Goal: Transaction & Acquisition: Book appointment/travel/reservation

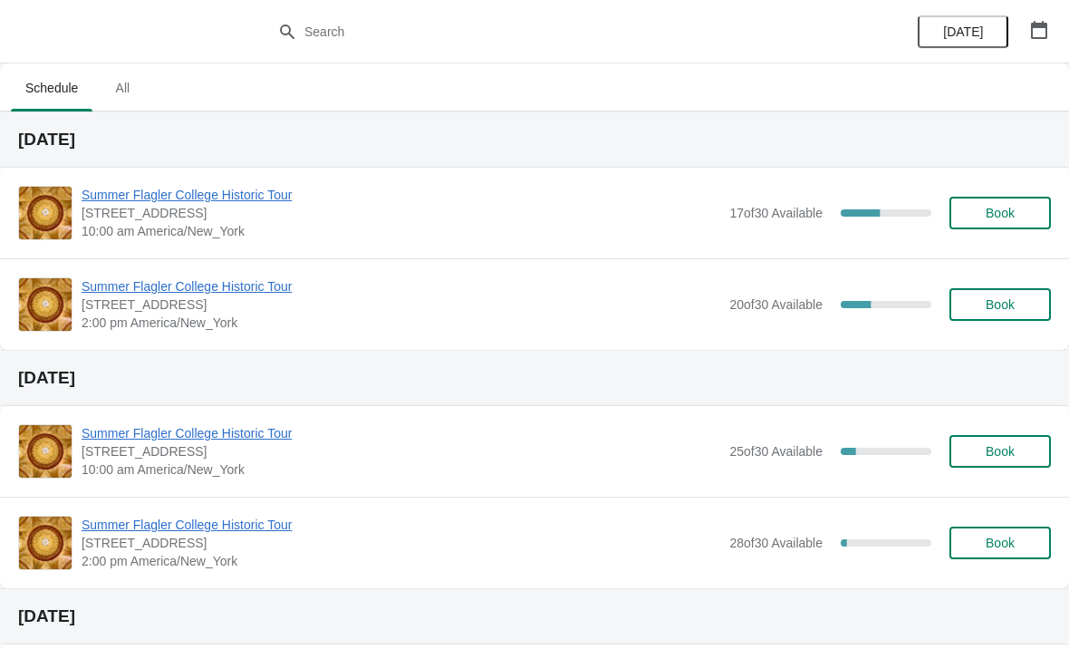
click at [236, 187] on span "Summer Flagler College Historic Tour" at bounding box center [401, 195] width 639 height 18
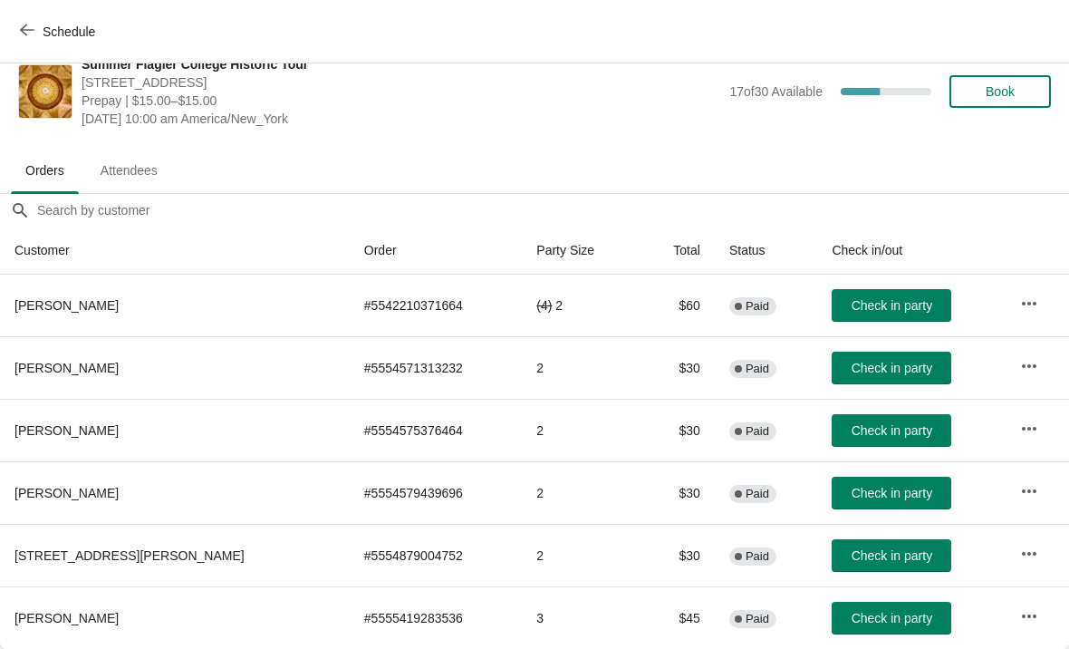
scroll to position [26, 0]
click at [912, 353] on button "Check in party" at bounding box center [892, 368] width 120 height 33
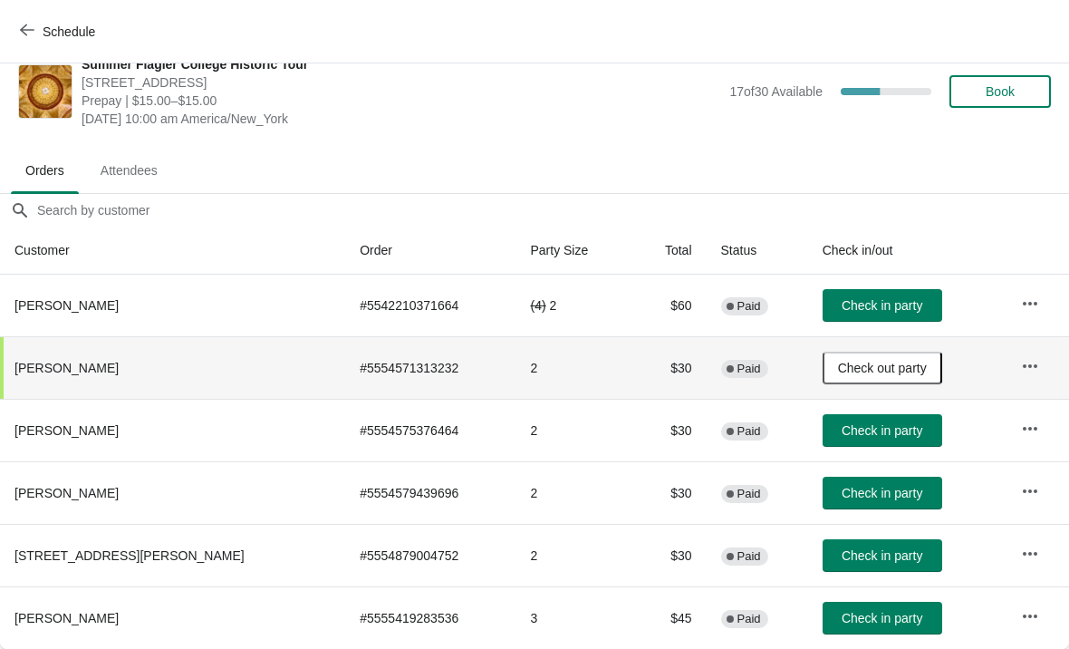
click at [889, 372] on span "Check out party" at bounding box center [882, 368] width 89 height 14
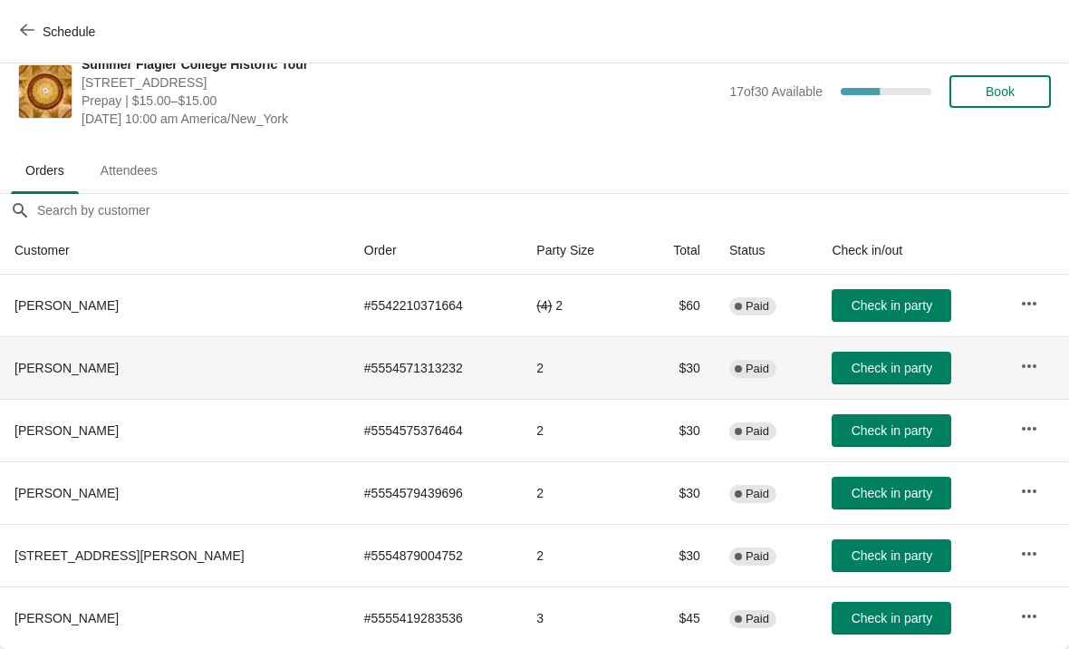
click at [1027, 95] on span "Book" at bounding box center [1000, 91] width 69 height 14
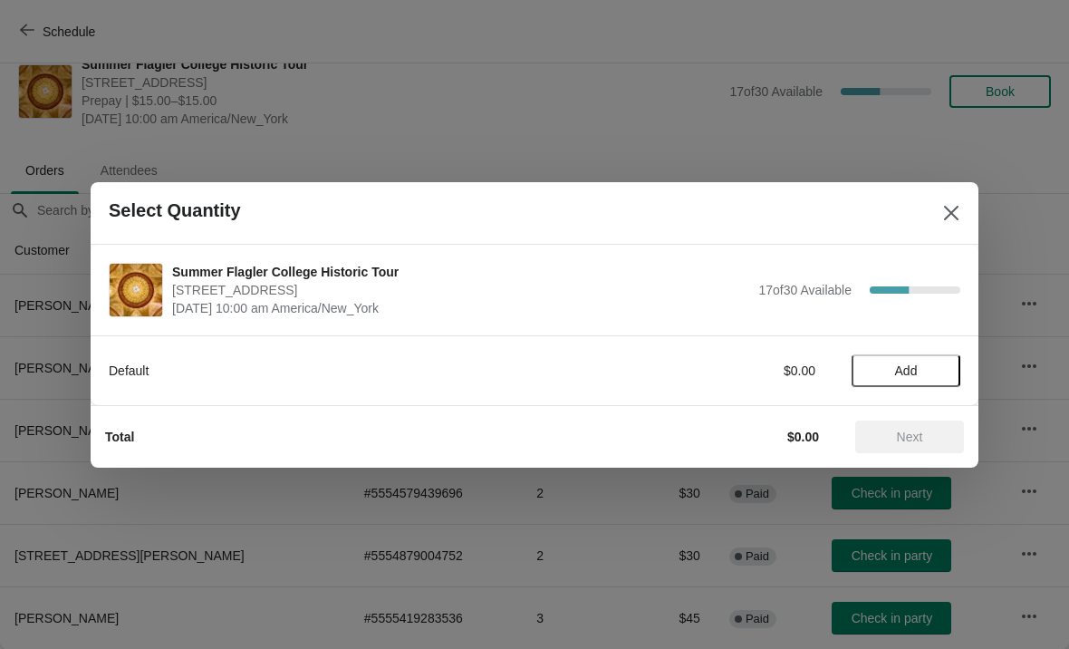
click at [950, 362] on button "Add" at bounding box center [906, 370] width 109 height 33
click at [962, 366] on div "Default $15.00 1" at bounding box center [535, 370] width 888 height 70
click at [946, 372] on icon at bounding box center [937, 370] width 19 height 19
click at [941, 351] on div "Default $30.00 2" at bounding box center [535, 361] width 852 height 51
click at [926, 451] on button "Next" at bounding box center [909, 436] width 109 height 33
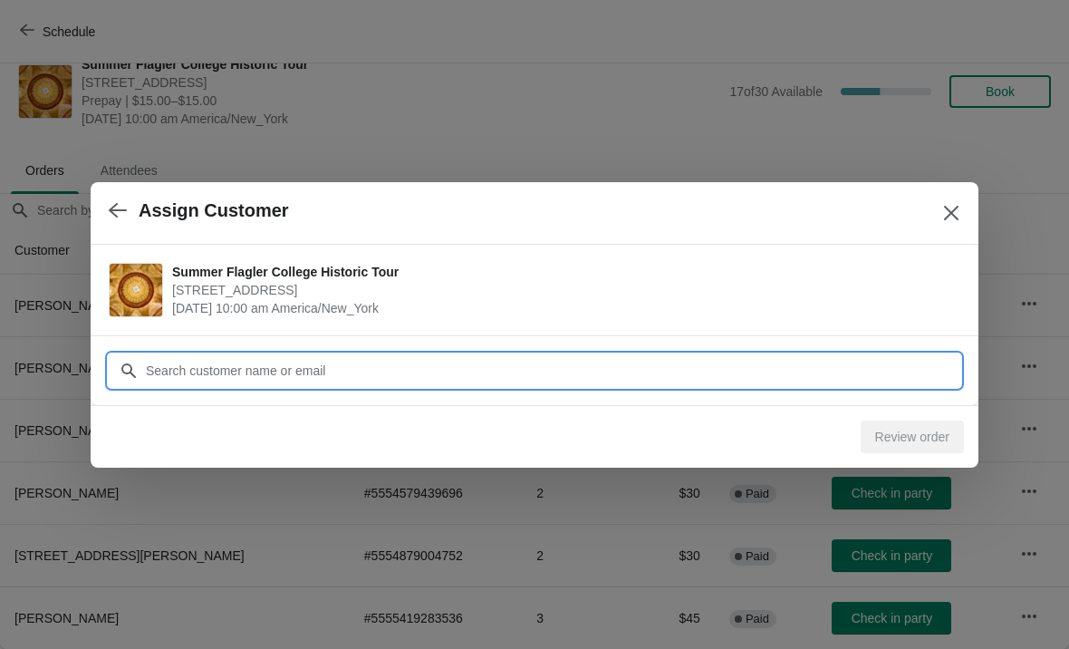
click at [787, 354] on input "Customer" at bounding box center [553, 370] width 816 height 33
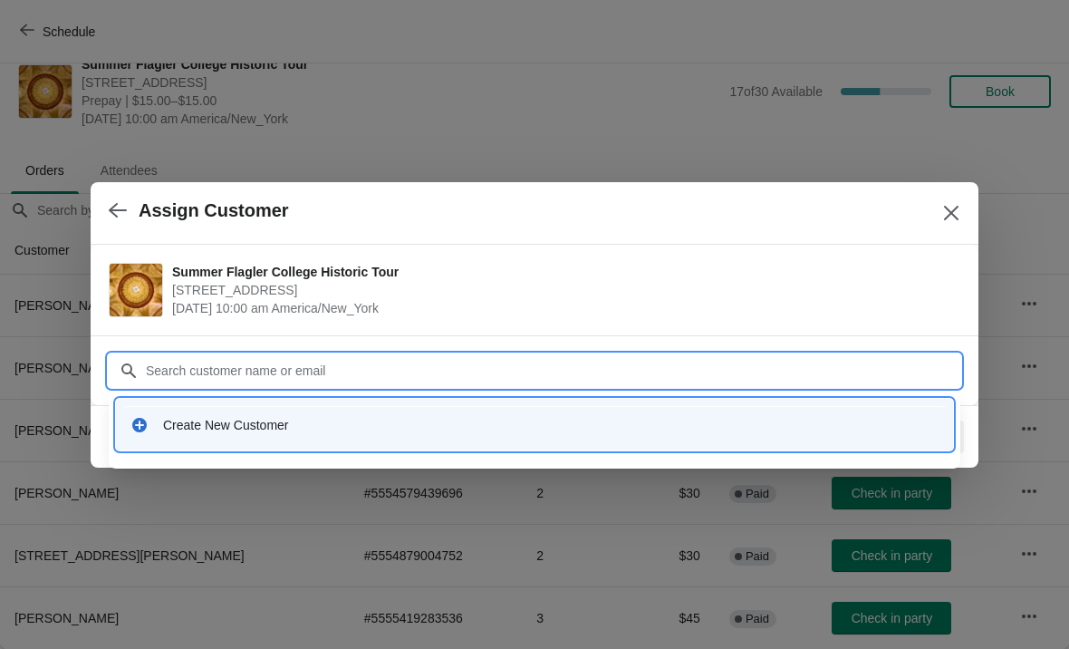
click at [672, 410] on div "Create New Customer" at bounding box center [534, 424] width 823 height 37
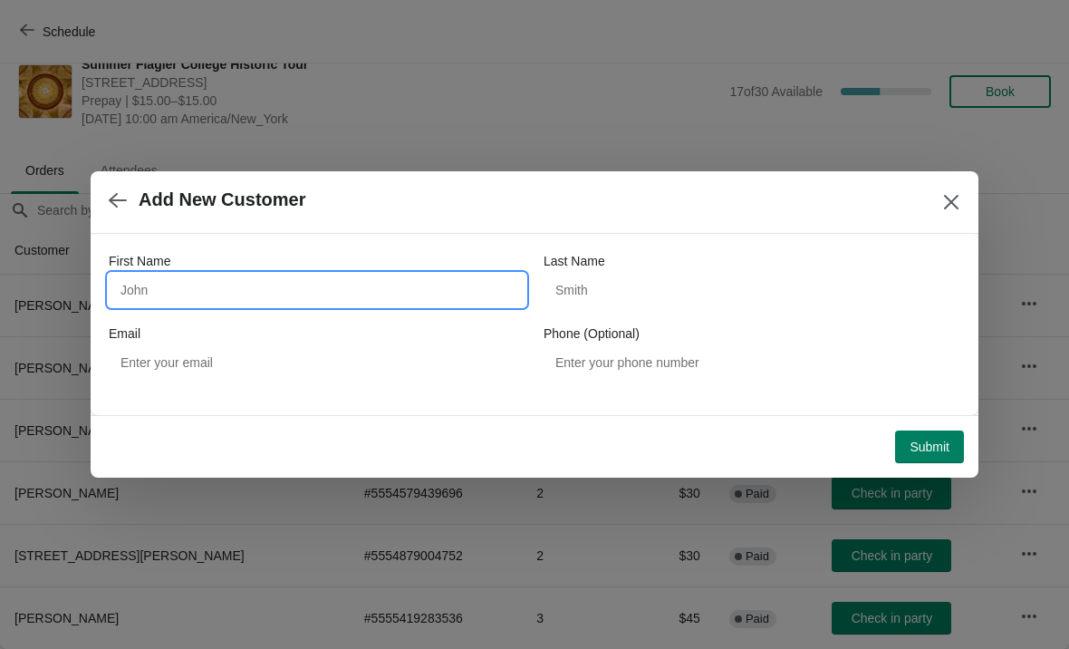
click at [468, 300] on input "First Name" at bounding box center [317, 290] width 417 height 33
type input "Katelin"
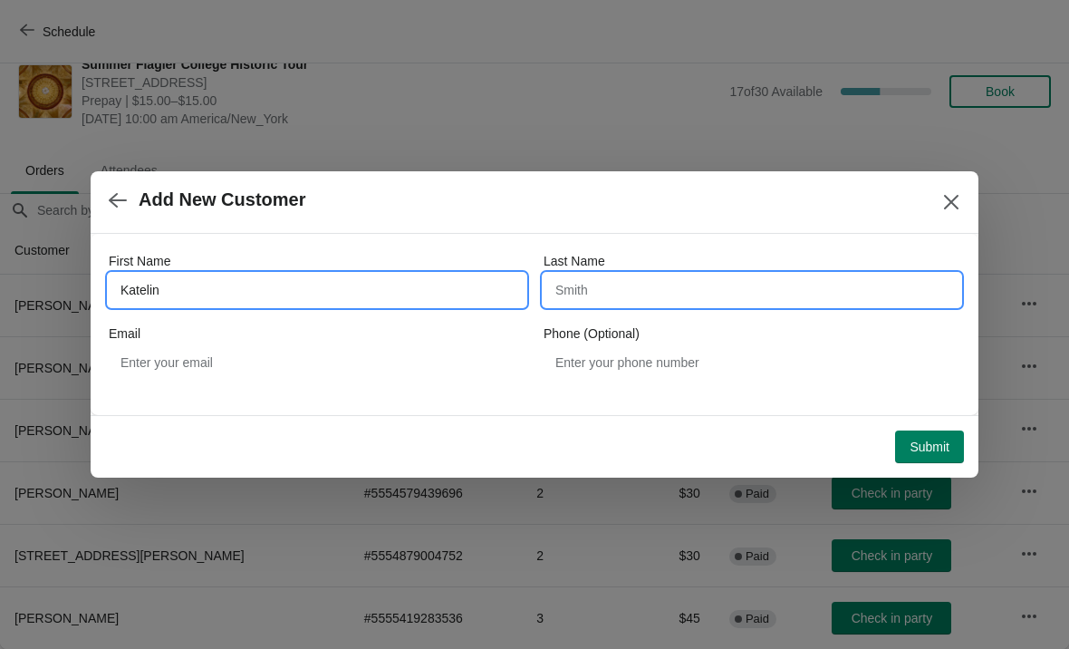
click at [815, 301] on input "Last Name" at bounding box center [752, 290] width 417 height 33
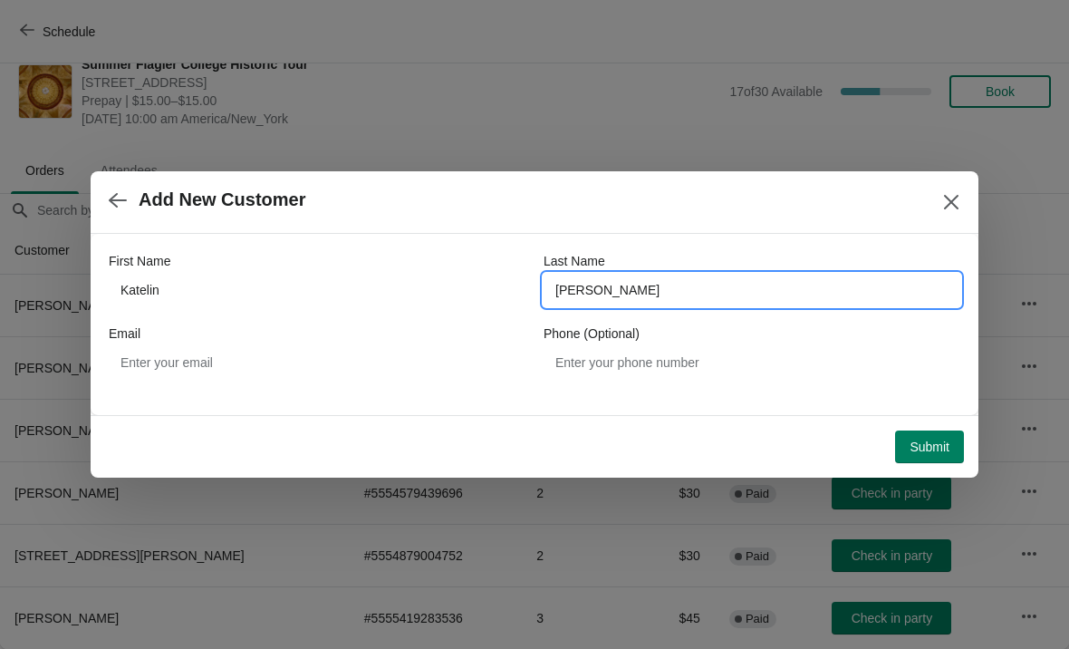
type input "[PERSON_NAME]"
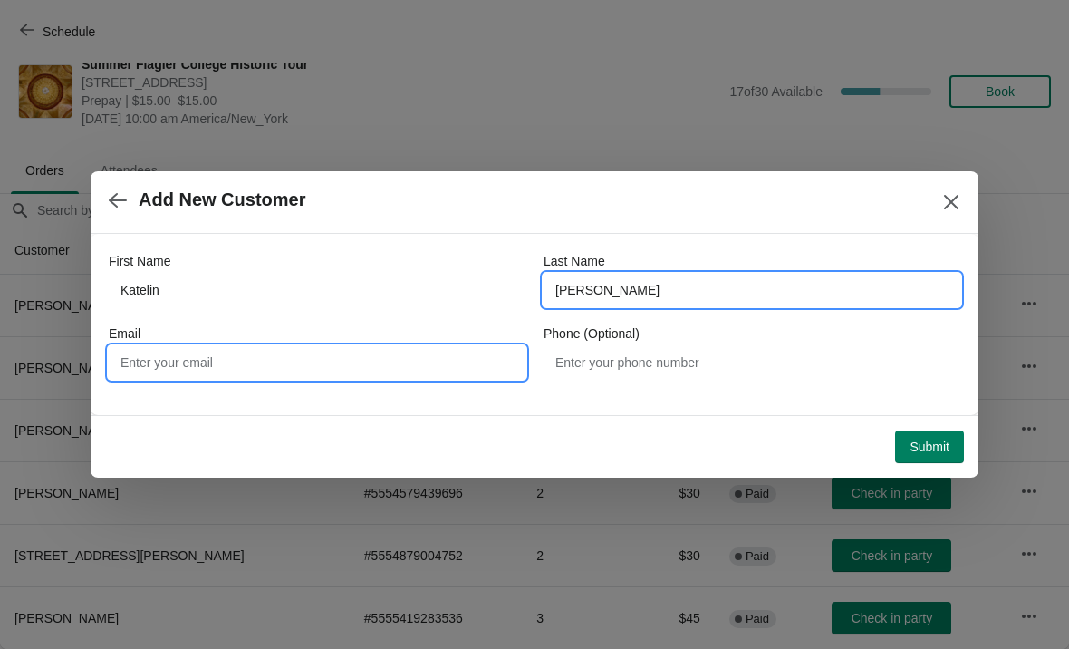
click at [447, 360] on input "Email" at bounding box center [317, 362] width 417 height 33
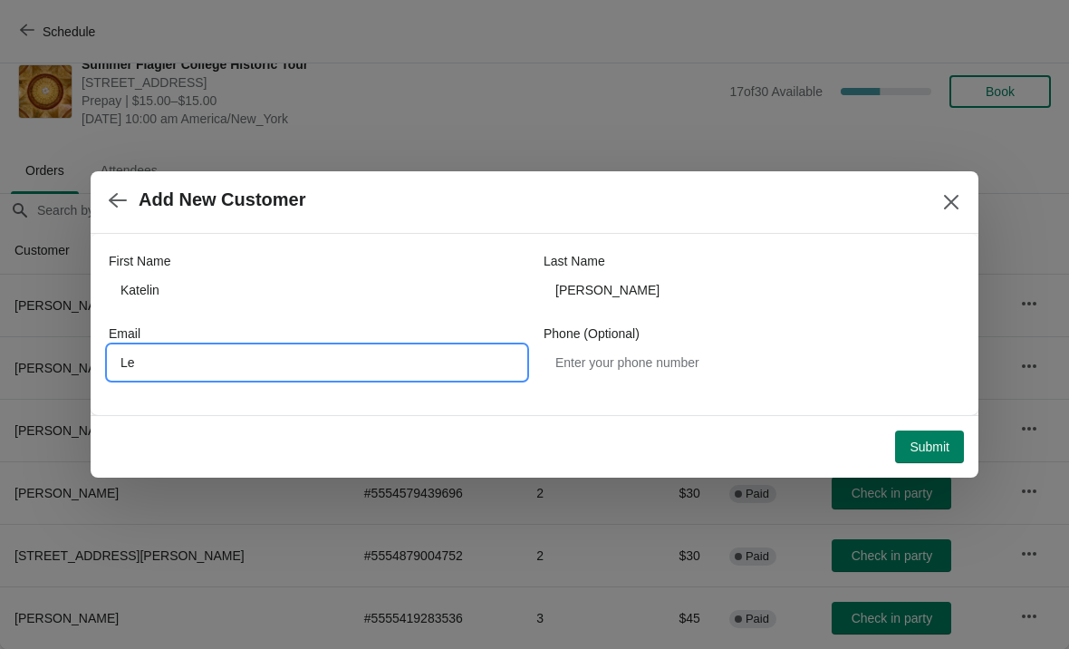
type input "L"
type input "[EMAIL_ADDRESS][DOMAIN_NAME]"
